Goal: Task Accomplishment & Management: Manage account settings

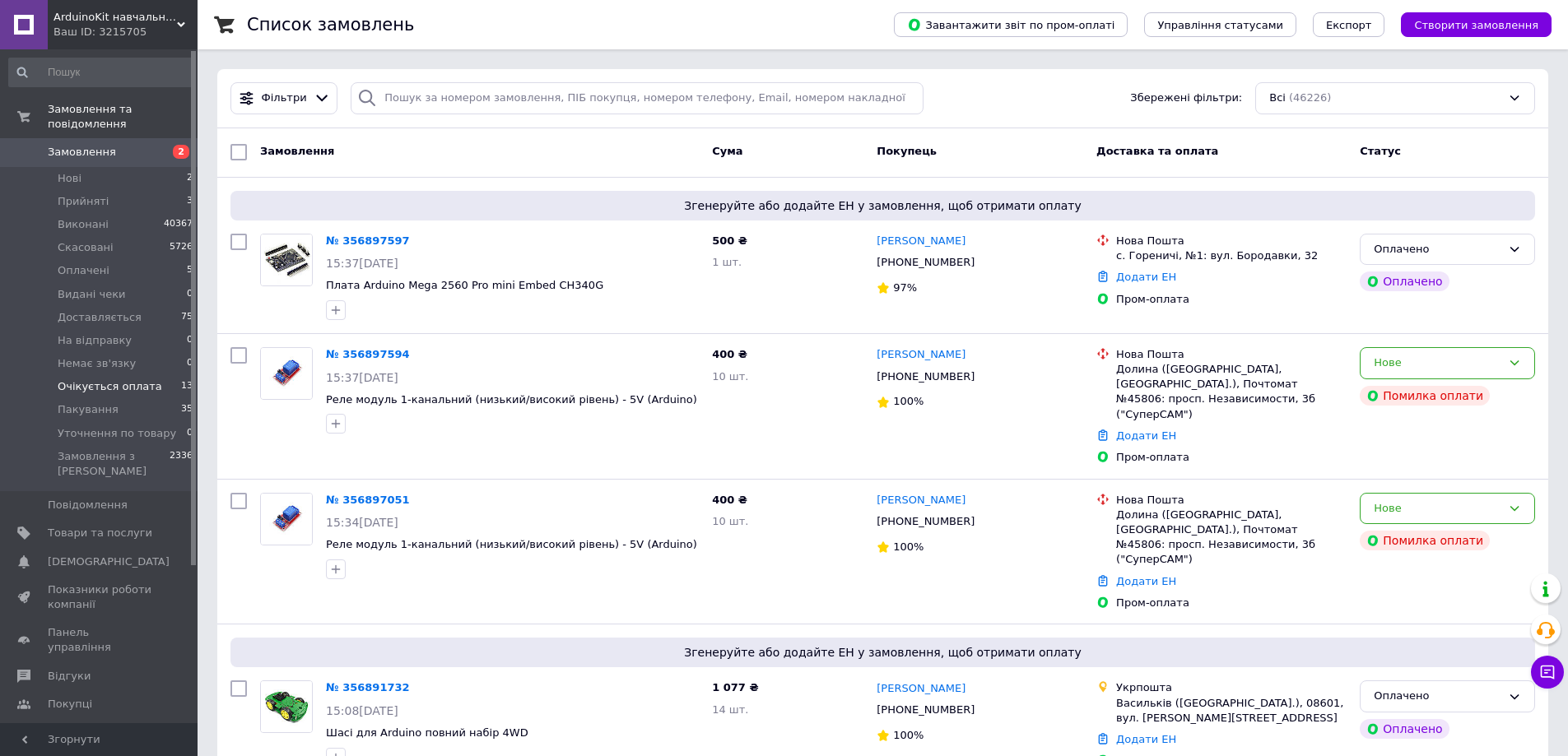
click at [135, 379] on span "Очікується оплата" at bounding box center [110, 386] width 104 height 14
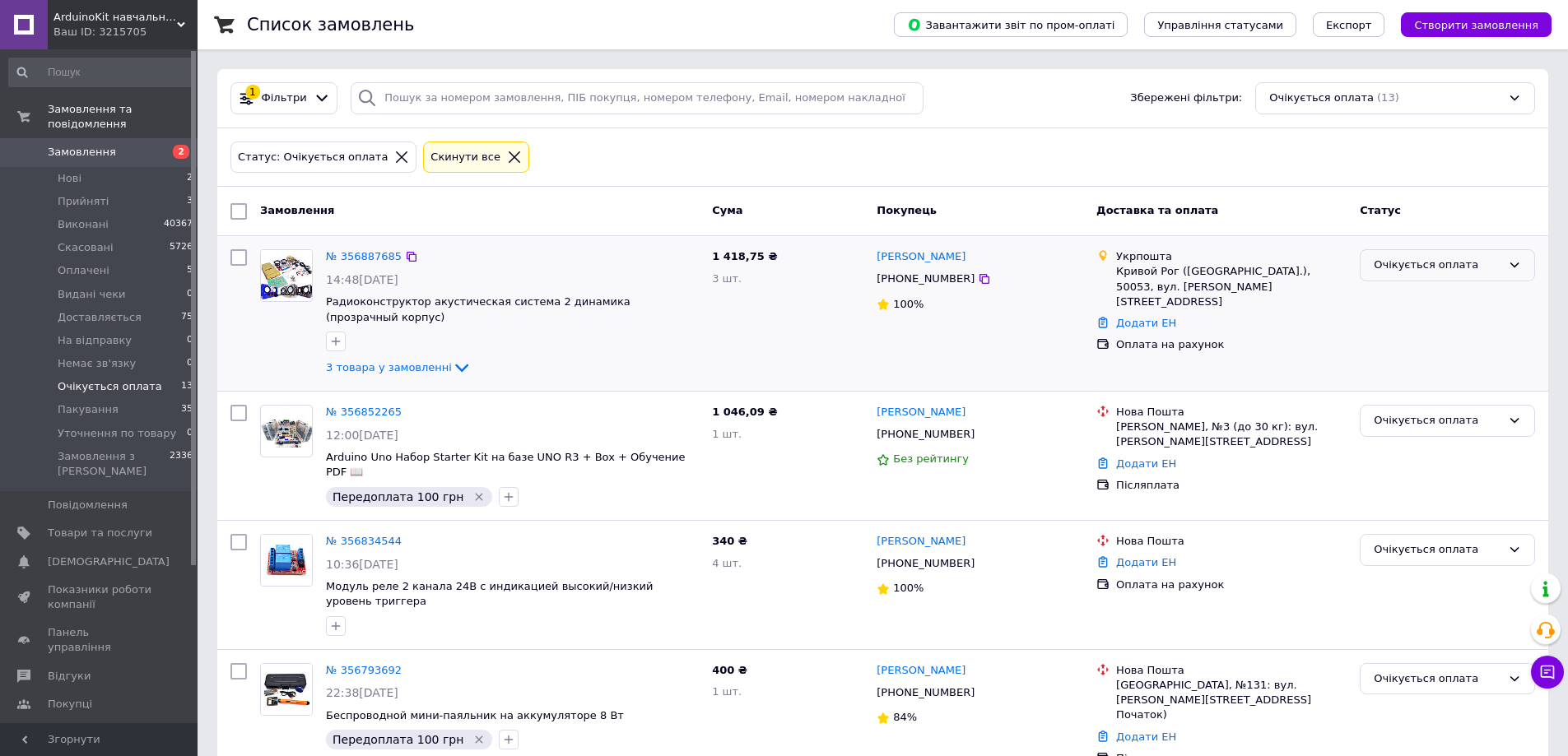
click at [1425, 266] on div "Очікується оплата" at bounding box center [1438, 266] width 128 height 17
click at [1413, 389] on li "Оплачено" at bounding box center [1448, 390] width 174 height 31
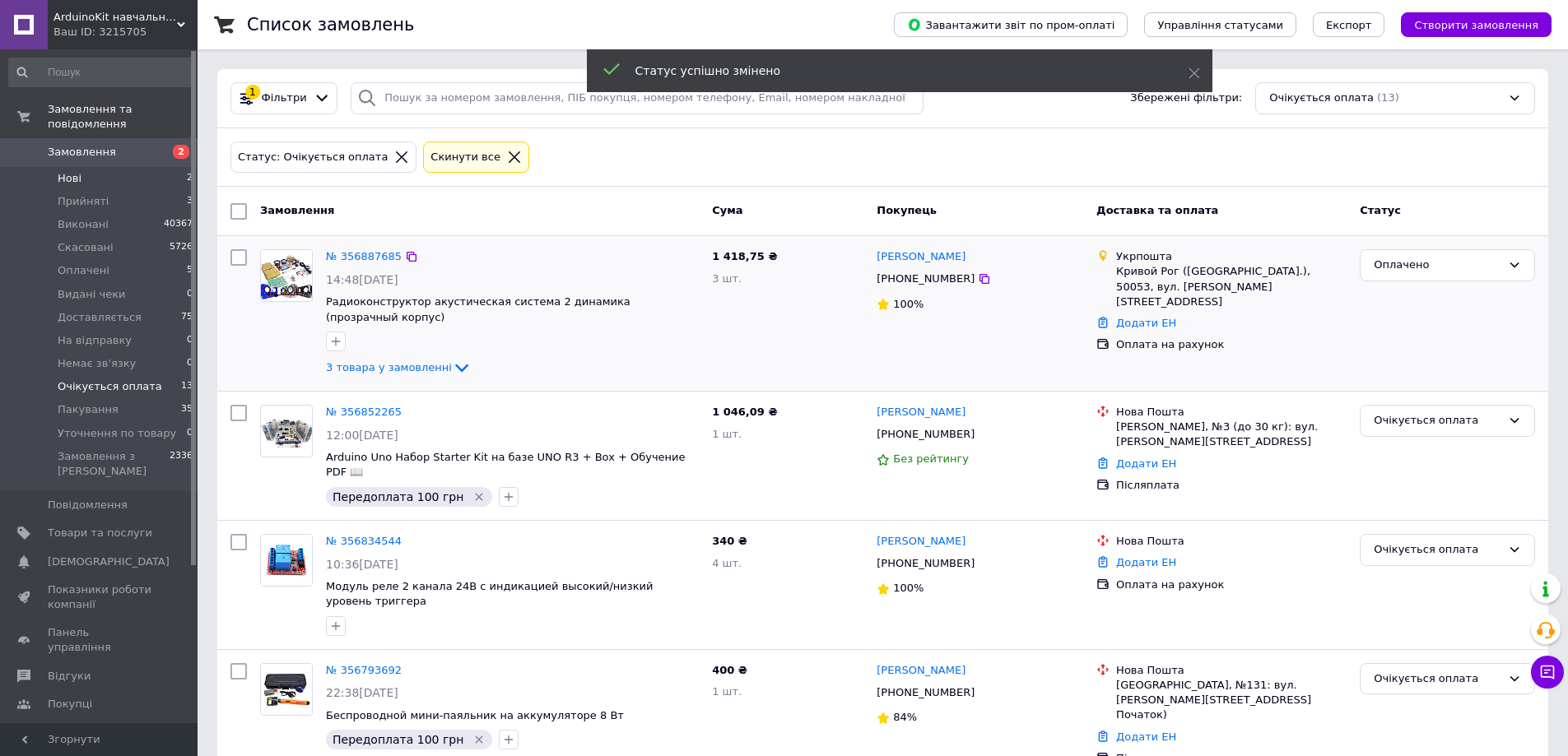
click at [74, 171] on span "Нові" at bounding box center [70, 178] width 24 height 14
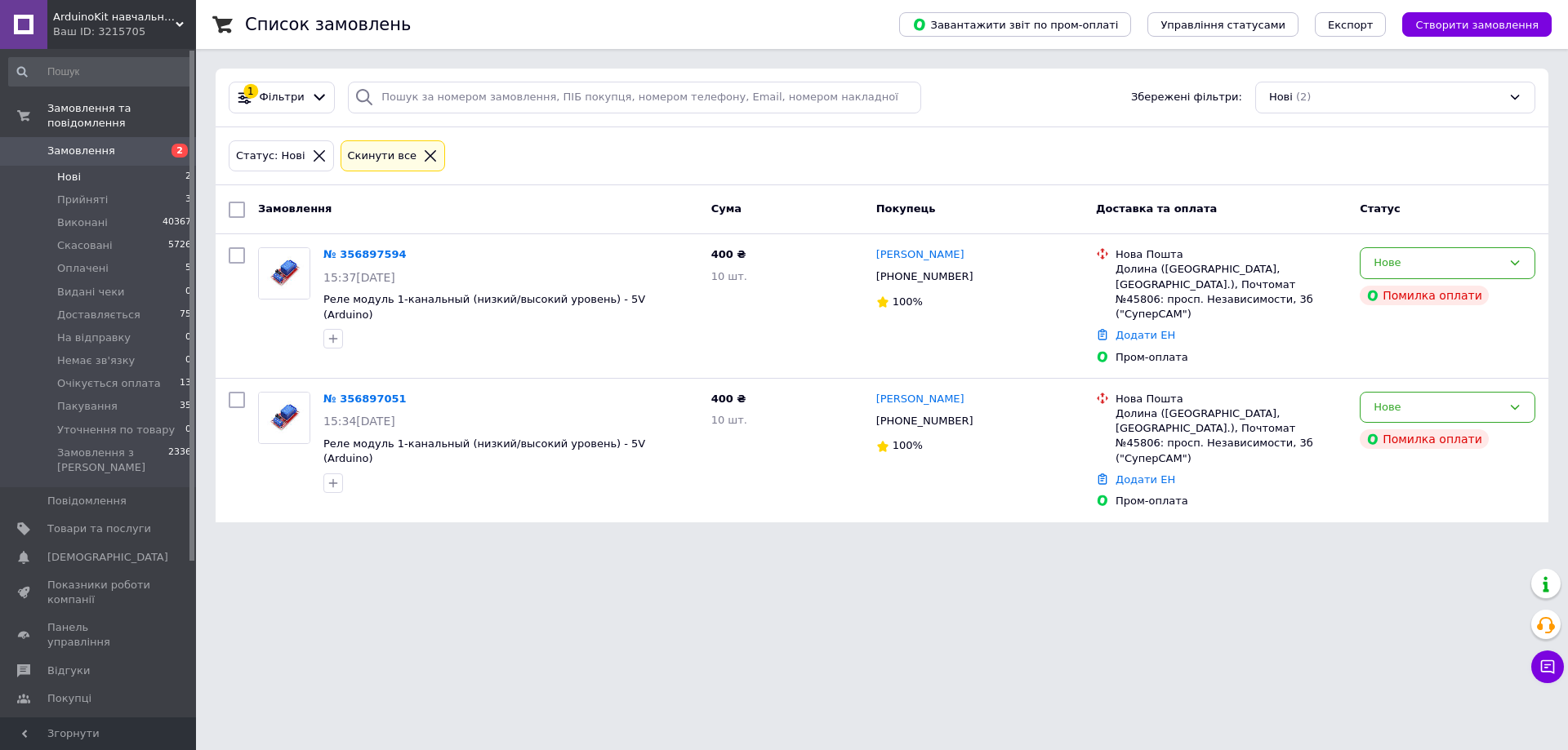
click at [74, 144] on span "Замовлення" at bounding box center [81, 150] width 68 height 14
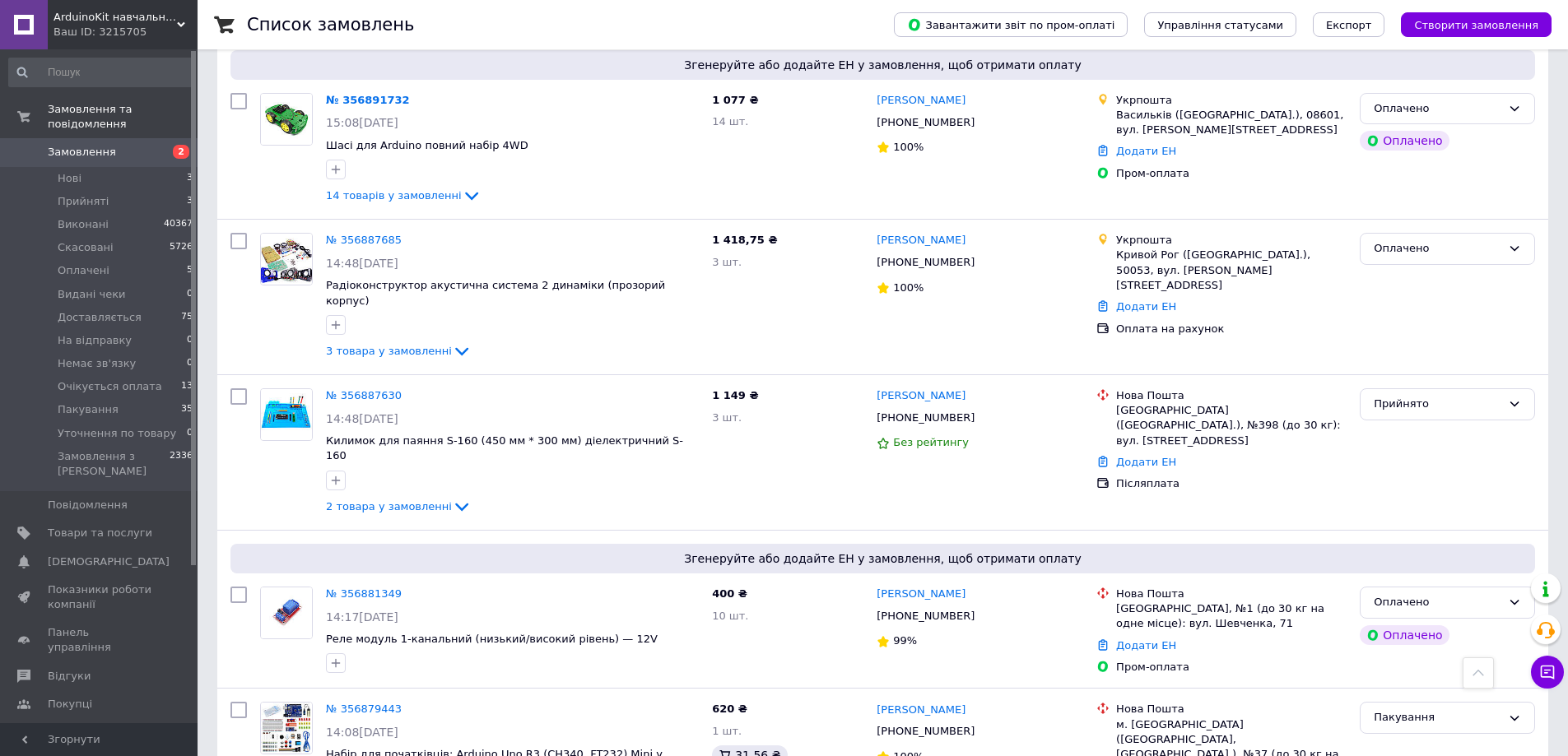
scroll to position [741, 0]
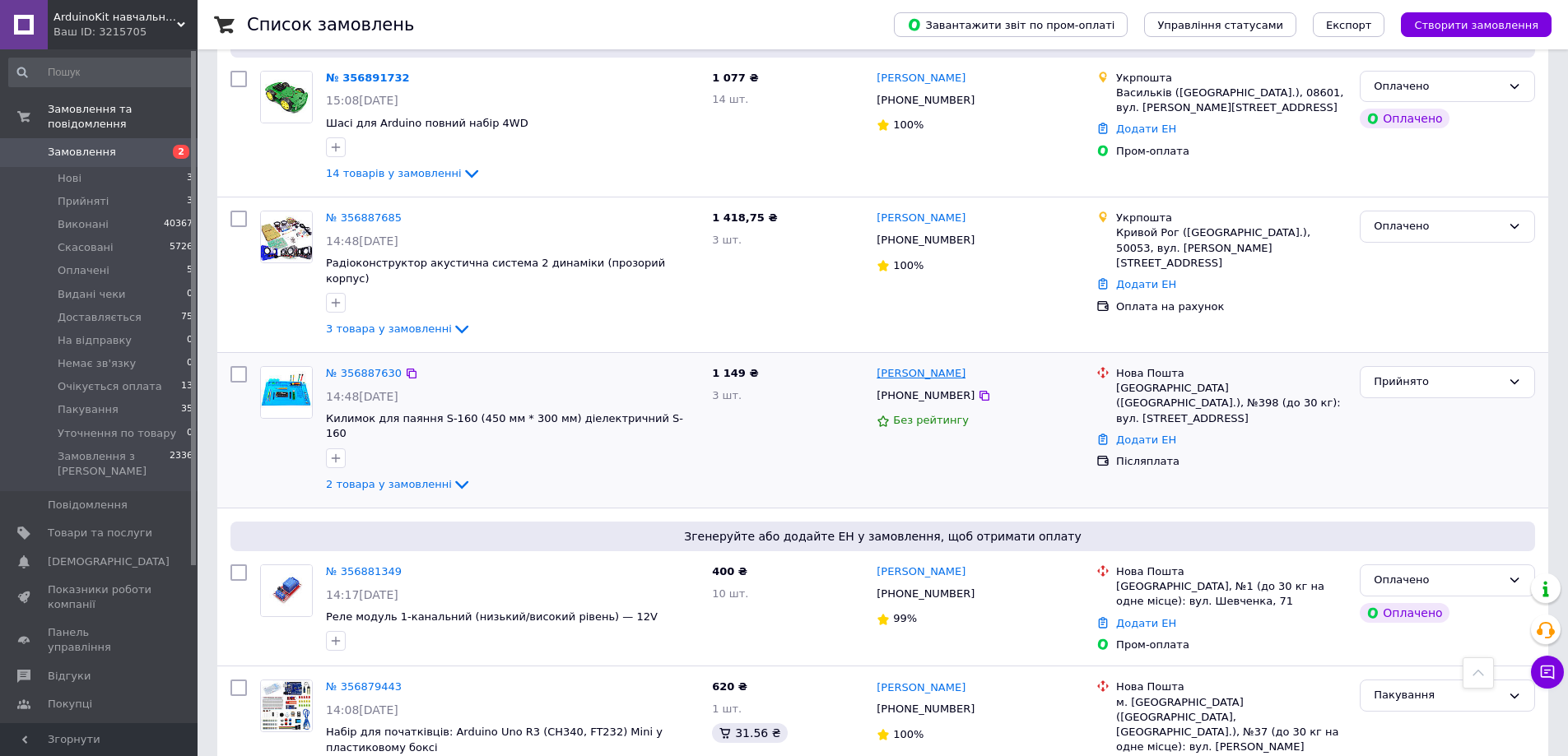
click at [927, 366] on link "[PERSON_NAME]" at bounding box center [922, 374] width 89 height 15
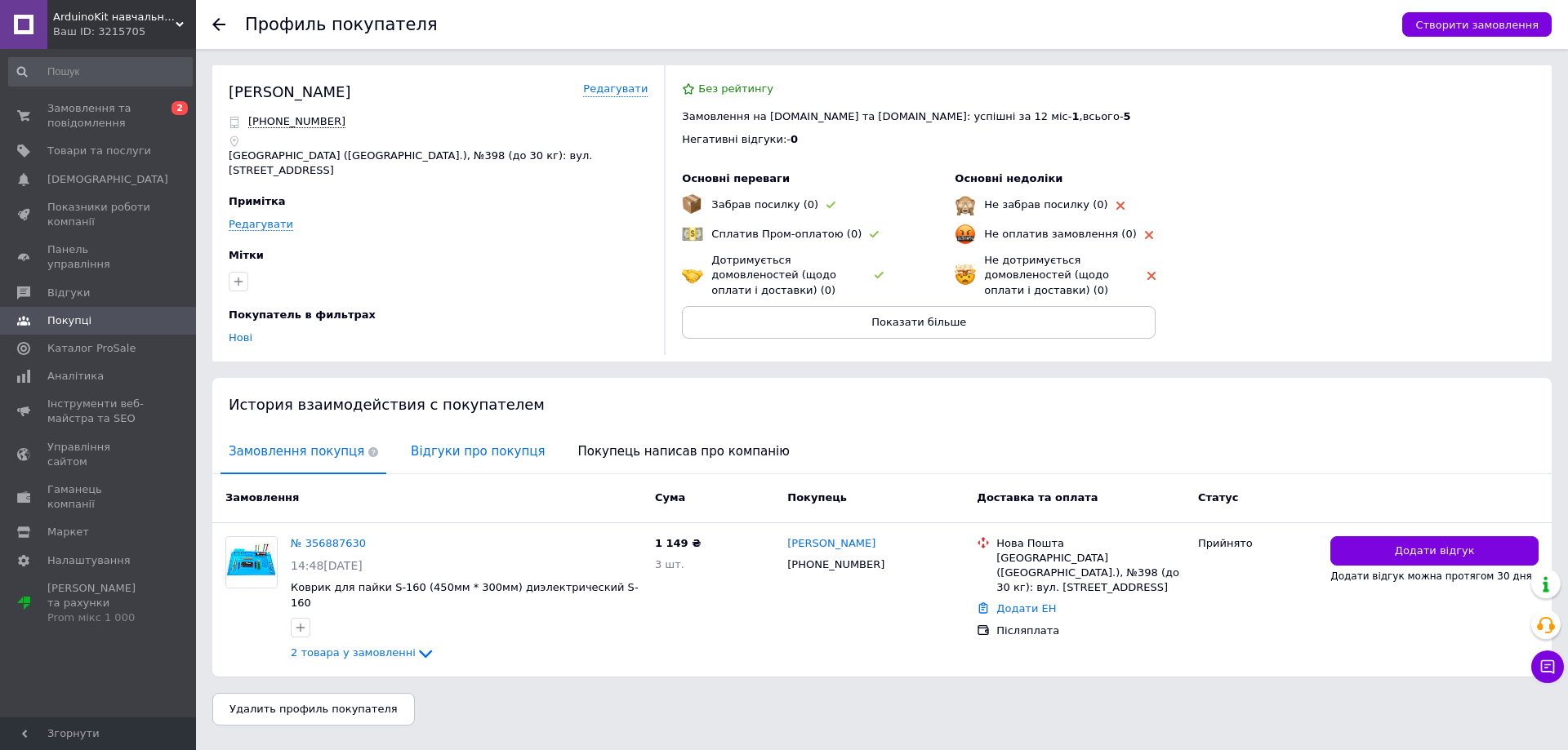
click at [467, 445] on span "Відгуки про покупця" at bounding box center [477, 451] width 150 height 41
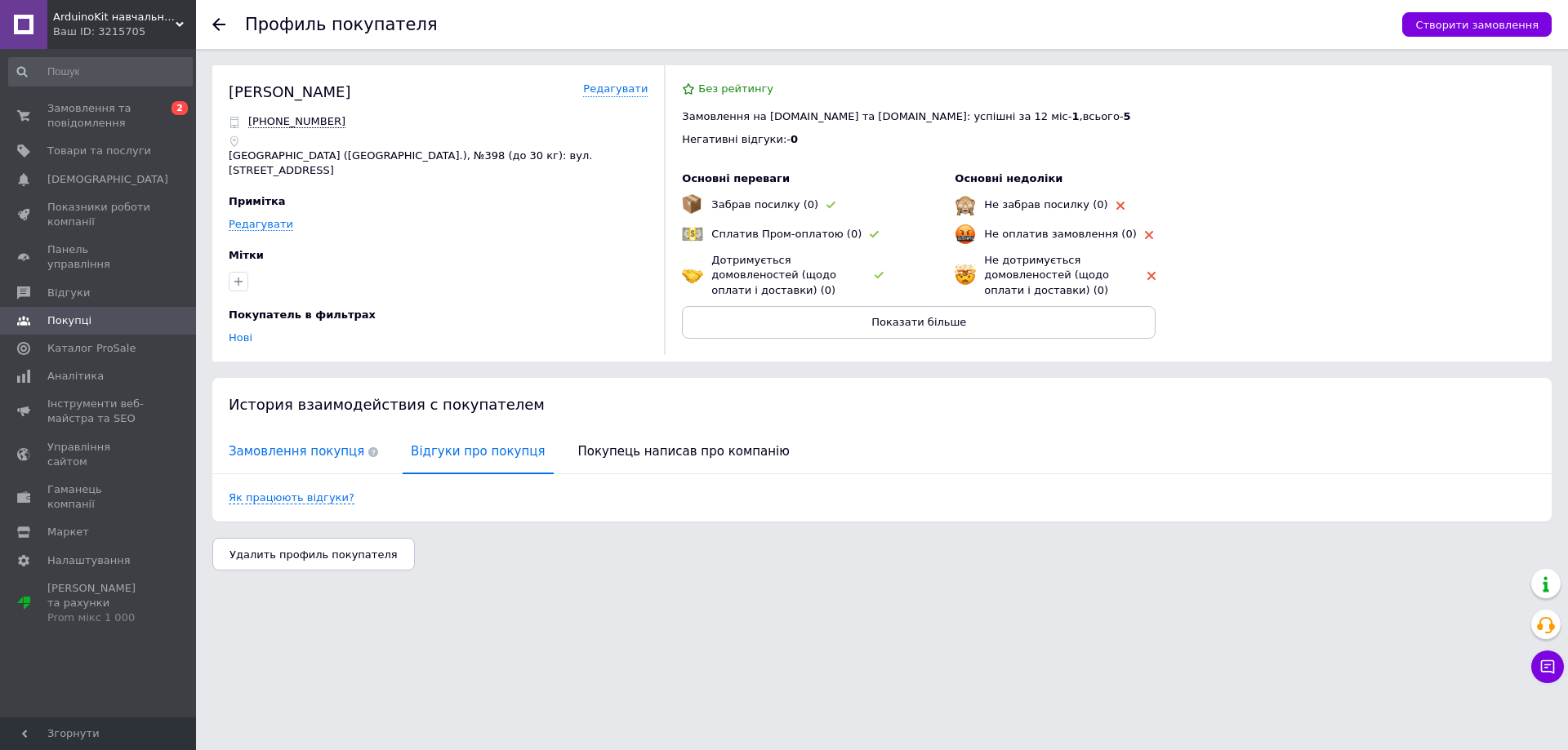
click at [291, 435] on span "Замовлення покупця" at bounding box center [303, 451] width 166 height 41
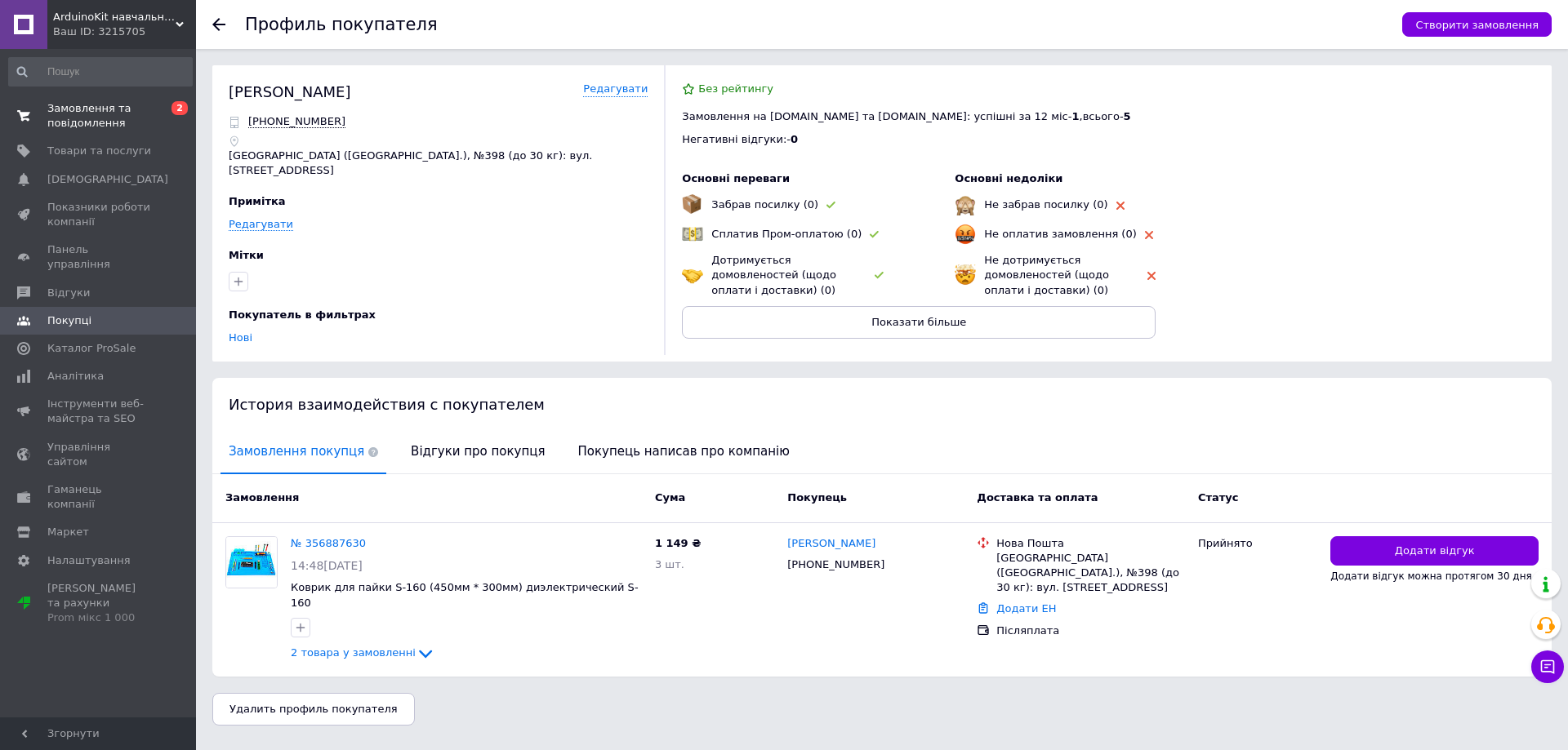
click at [85, 113] on span "Замовлення та повідомлення" at bounding box center [99, 116] width 104 height 30
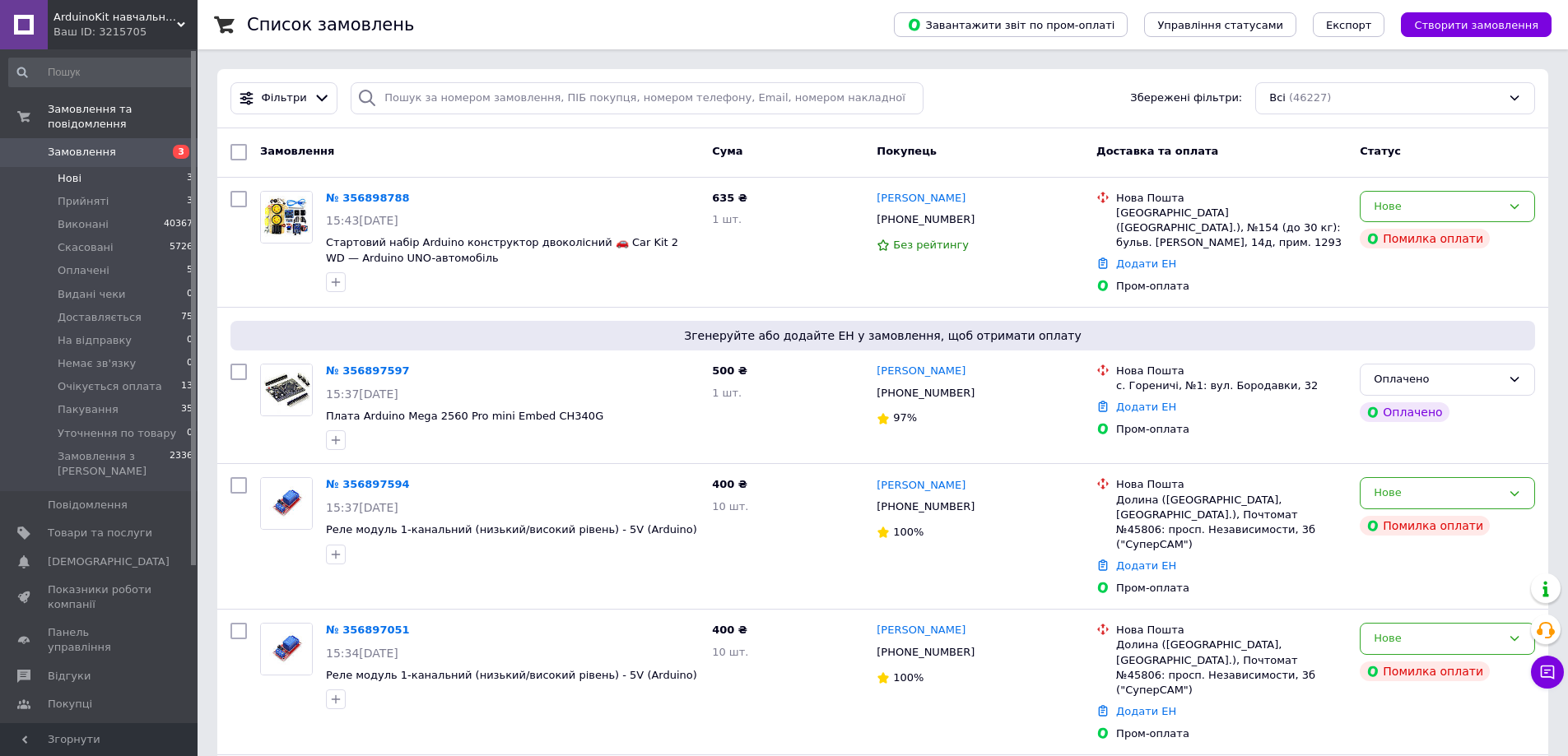
click at [76, 171] on span "Нові" at bounding box center [70, 178] width 24 height 14
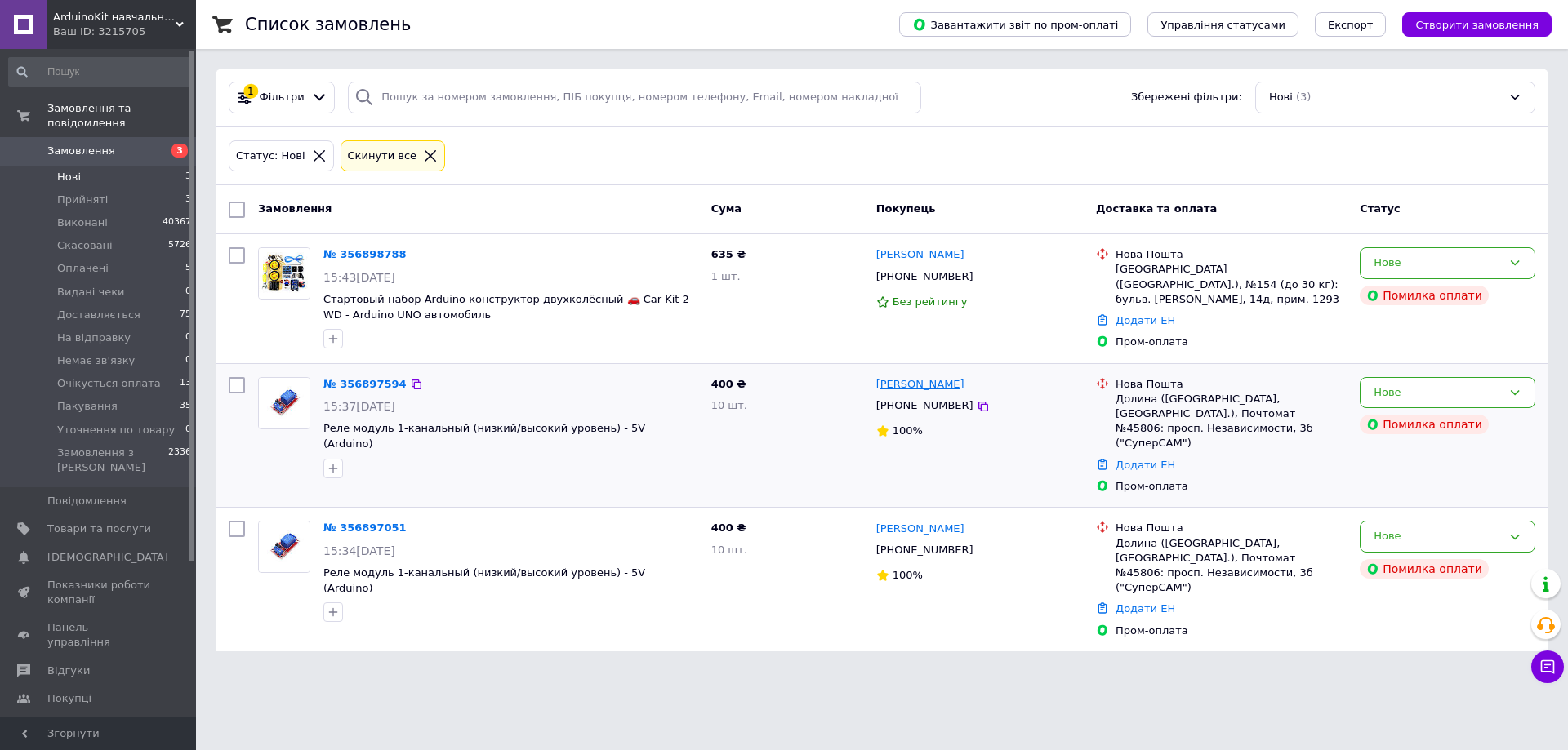
click at [926, 384] on link "[PERSON_NAME]" at bounding box center [920, 385] width 88 height 15
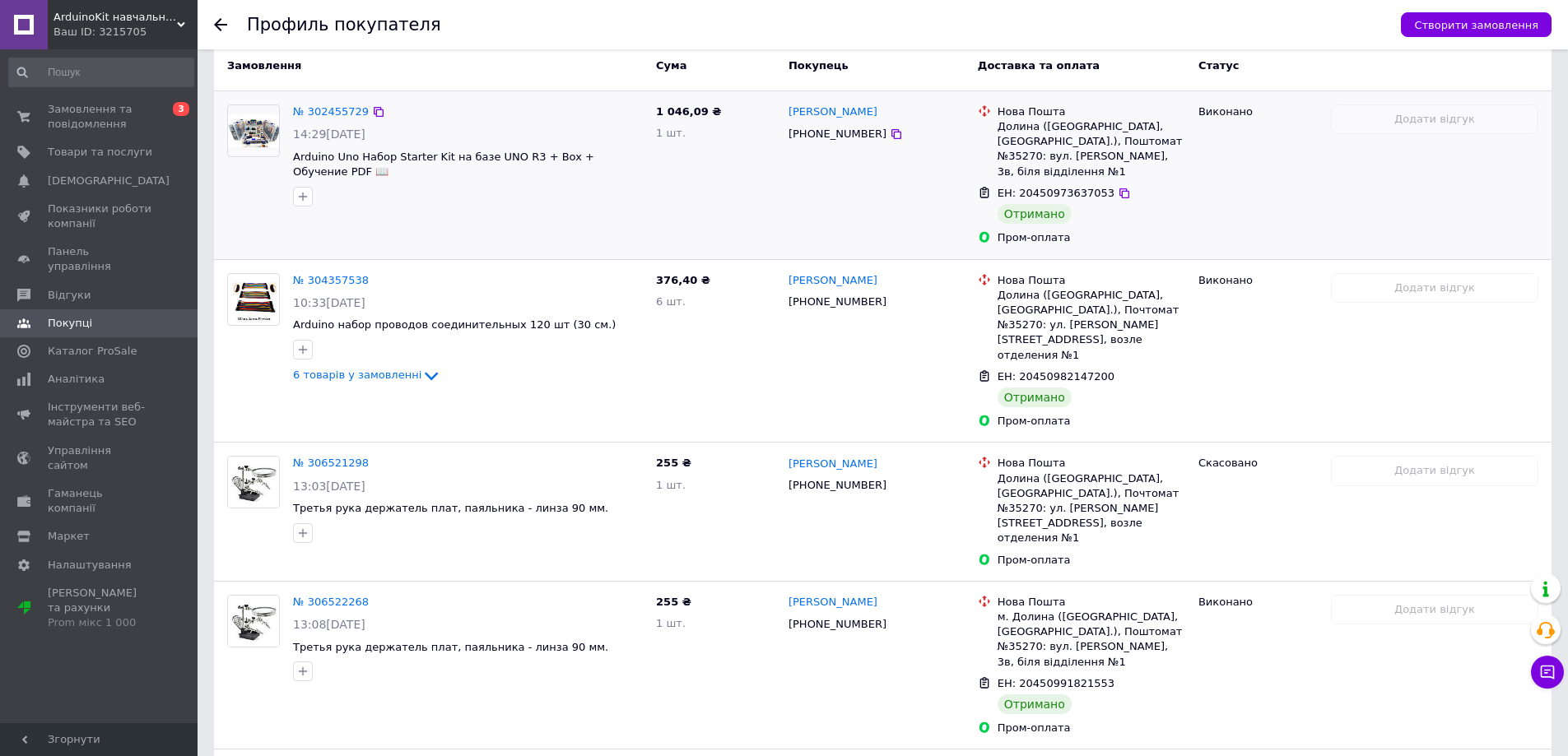
scroll to position [449, 0]
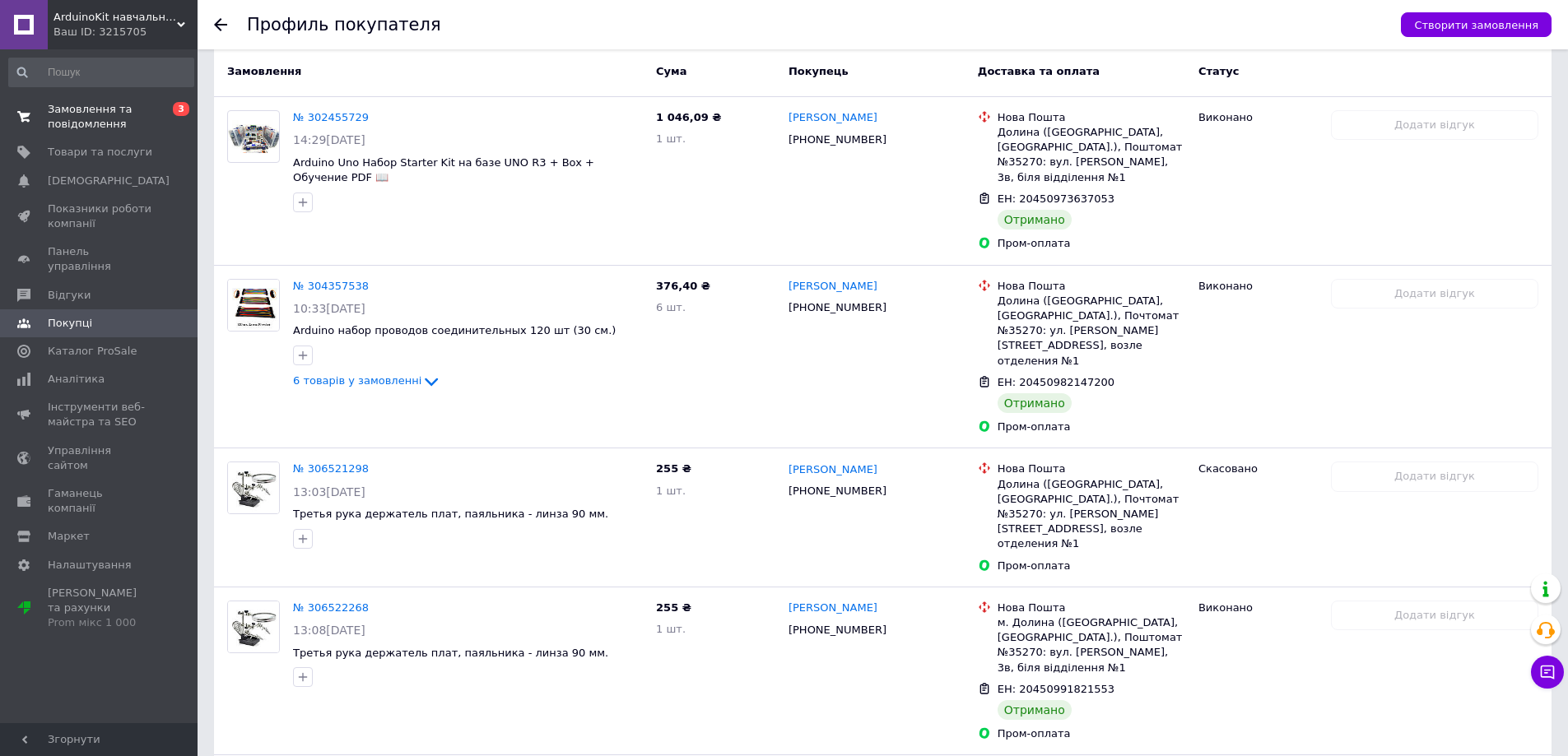
click at [73, 108] on span "Замовлення та повідомлення" at bounding box center [100, 117] width 104 height 30
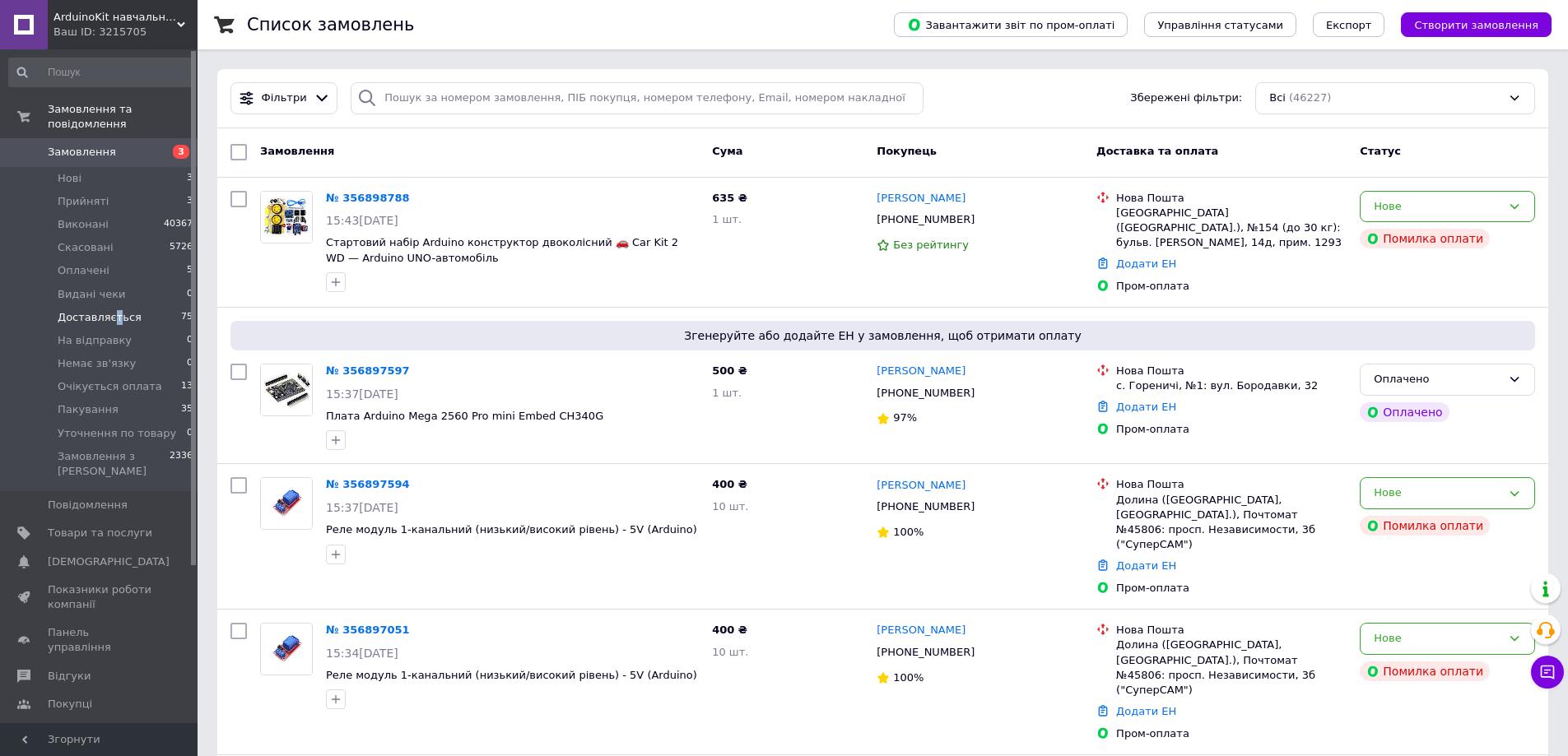
click at [109, 310] on span "Доставляється" at bounding box center [100, 317] width 84 height 14
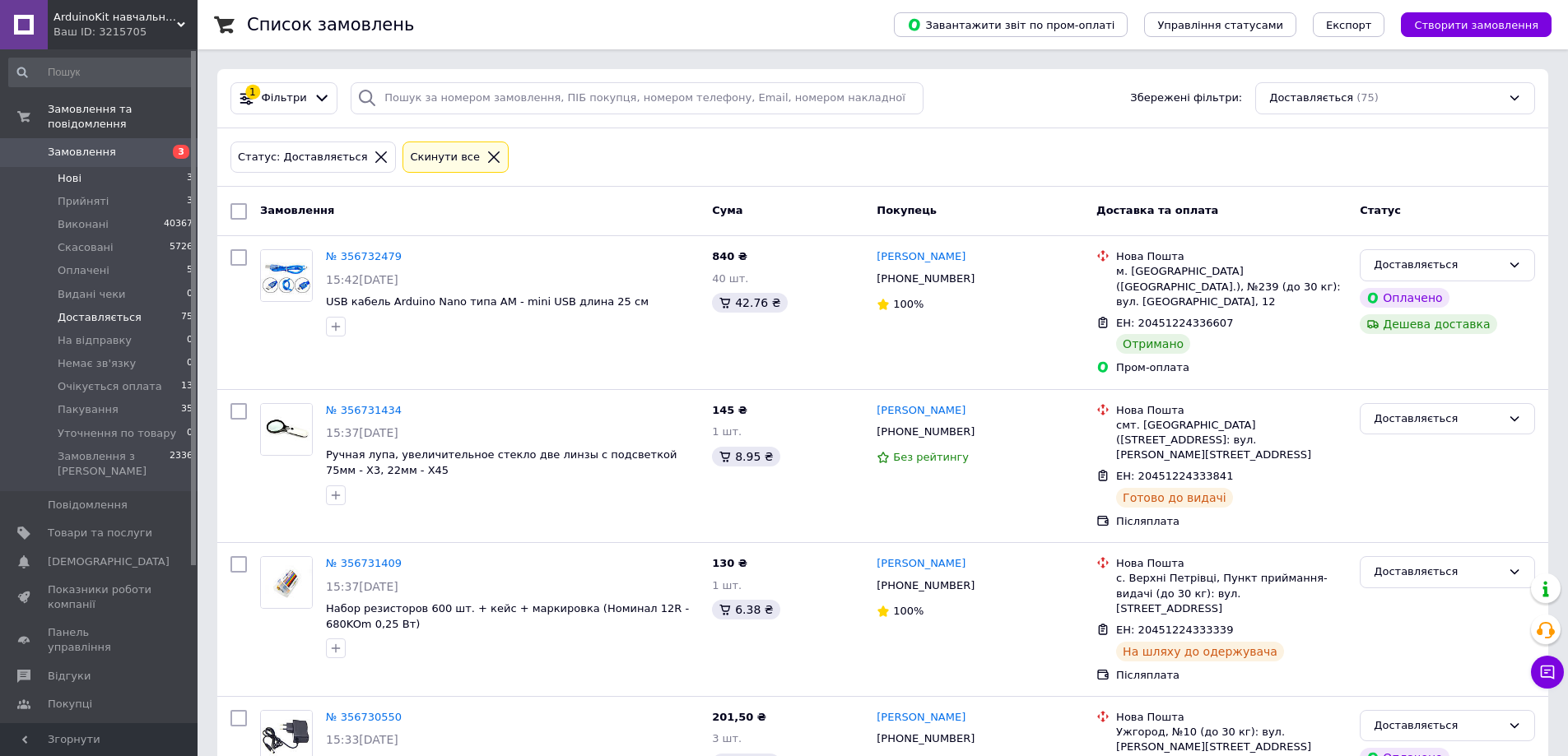
click at [70, 171] on span "Нові" at bounding box center [70, 178] width 24 height 14
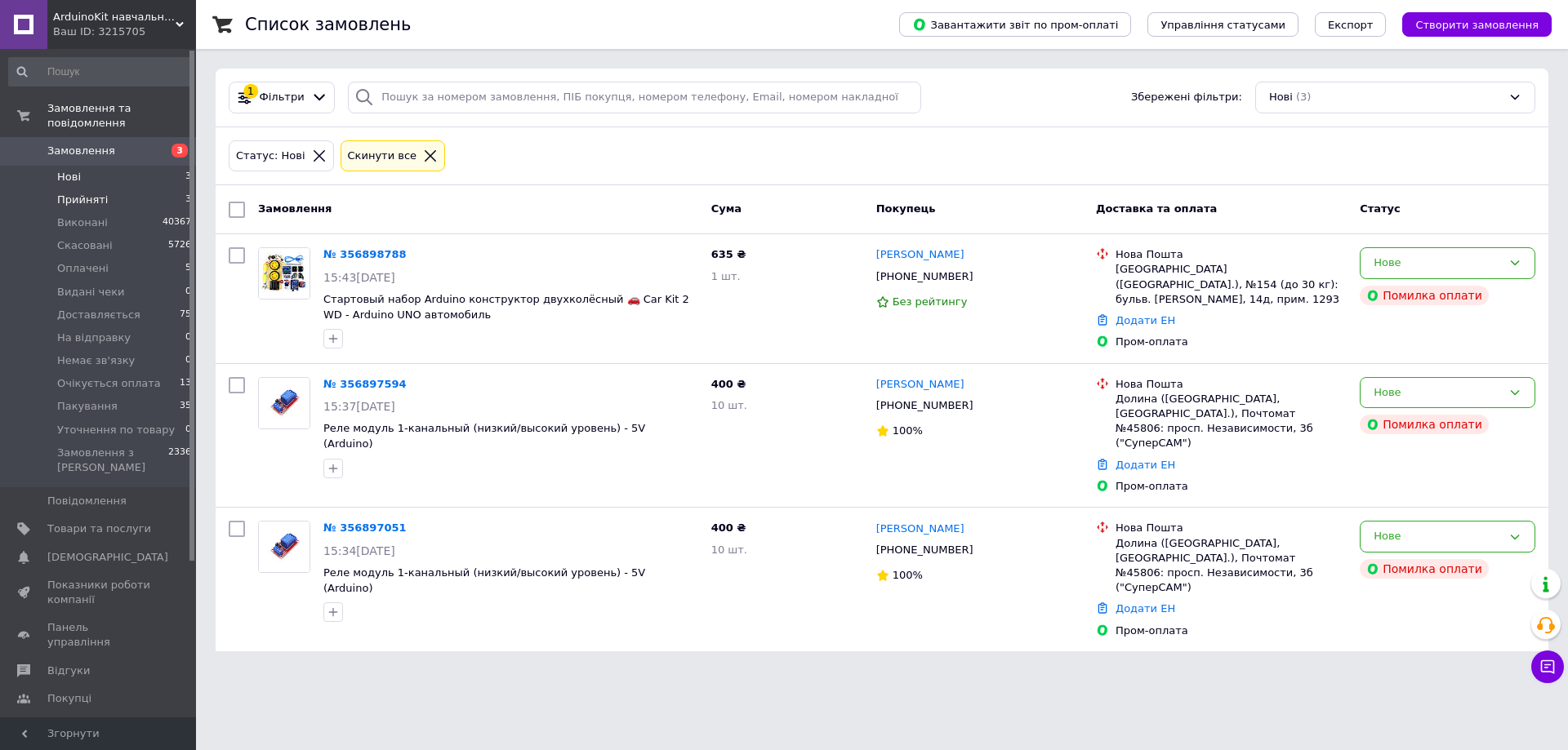
click at [87, 193] on span "Прийняті" at bounding box center [82, 199] width 51 height 14
